Goal: Task Accomplishment & Management: Manage account settings

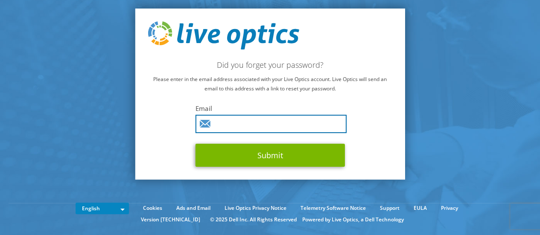
click at [268, 119] on input "text" at bounding box center [271, 124] width 151 height 18
type input "jesus_argon@ecosa.com.mx"
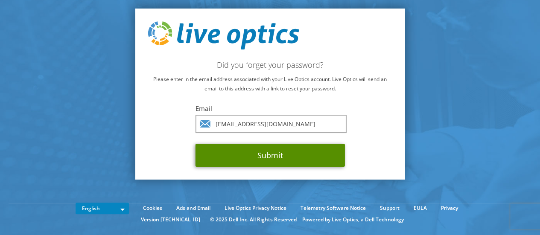
click at [266, 151] on button "Submit" at bounding box center [271, 155] width 150 height 23
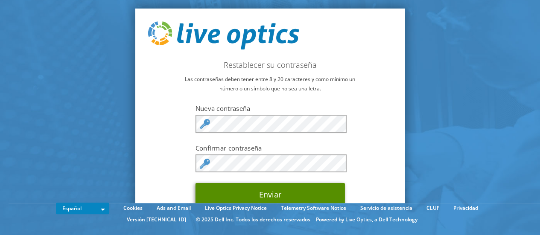
scroll to position [3, 0]
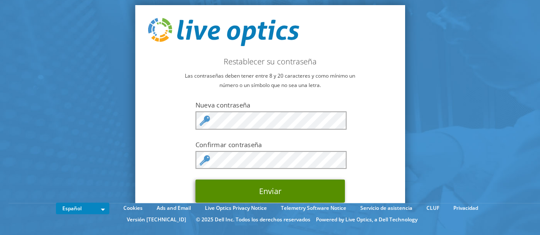
click at [273, 192] on button "Enviar" at bounding box center [271, 191] width 150 height 23
